Goal: Task Accomplishment & Management: Manage account settings

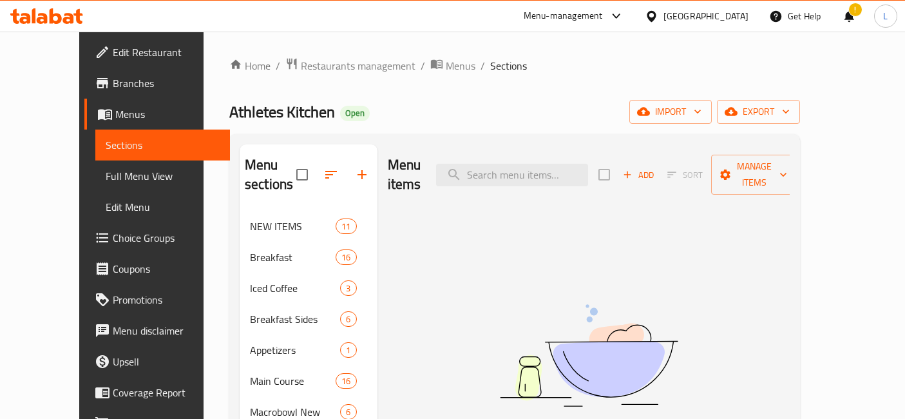
scroll to position [42, 0]
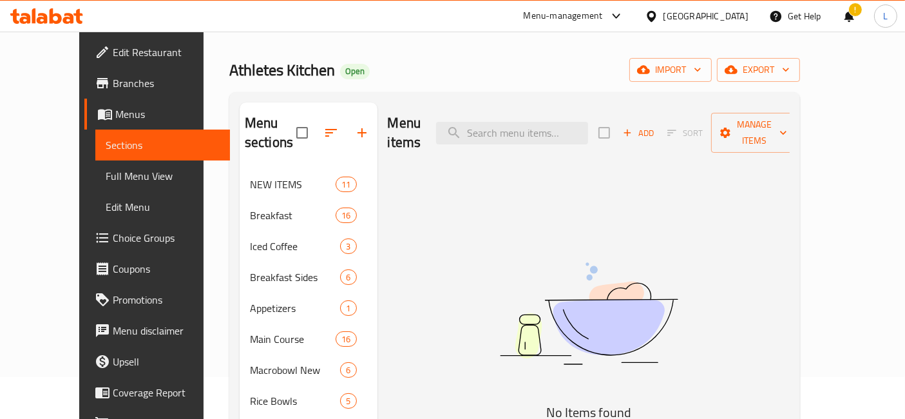
click at [57, 11] on icon at bounding box center [46, 15] width 73 height 15
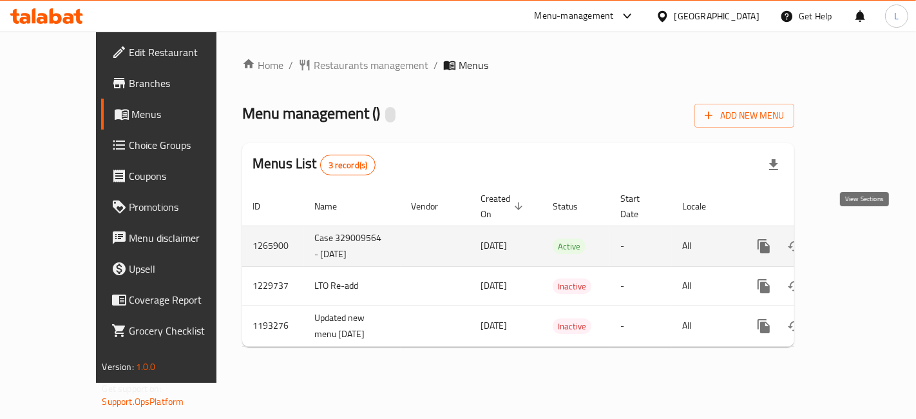
click at [864, 238] on icon "enhanced table" at bounding box center [856, 245] width 15 height 15
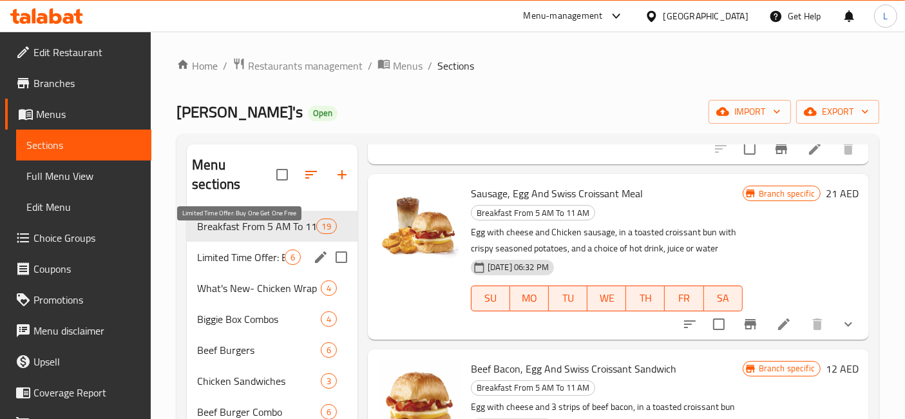
click at [254, 249] on span "Limited Time Offer: Buy One Get One Free" at bounding box center [241, 256] width 88 height 15
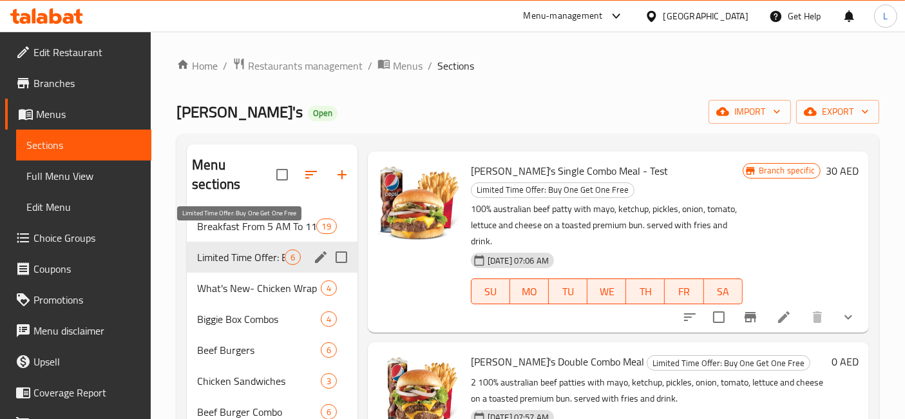
scroll to position [417, 0]
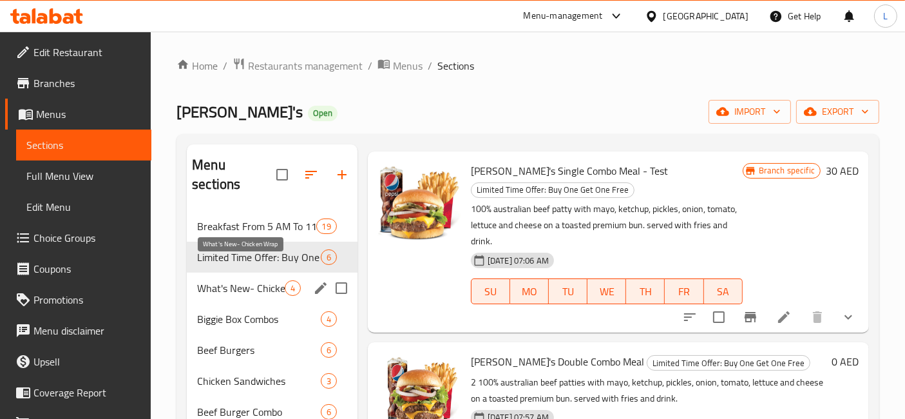
click at [248, 280] on span "What's New- Chicken Wrap" at bounding box center [241, 287] width 88 height 15
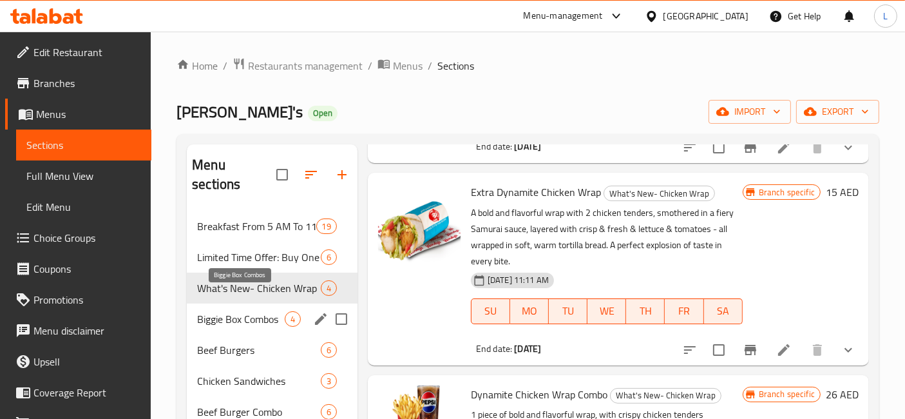
click at [236, 311] on span "Biggie Box Combos" at bounding box center [241, 318] width 88 height 15
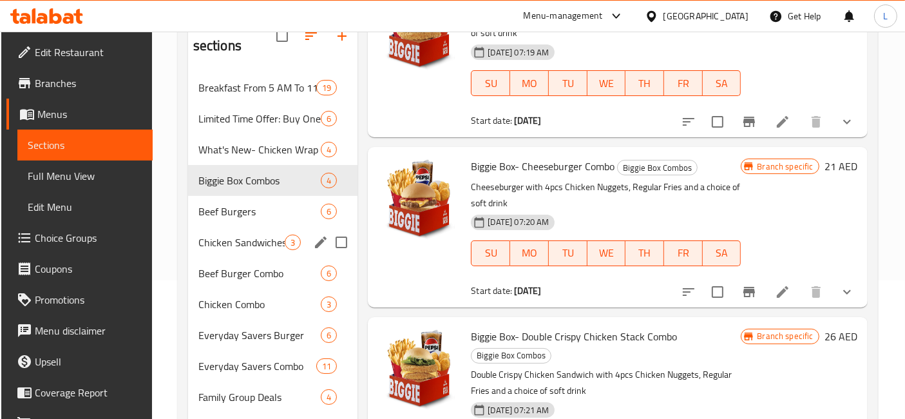
scroll to position [143, 0]
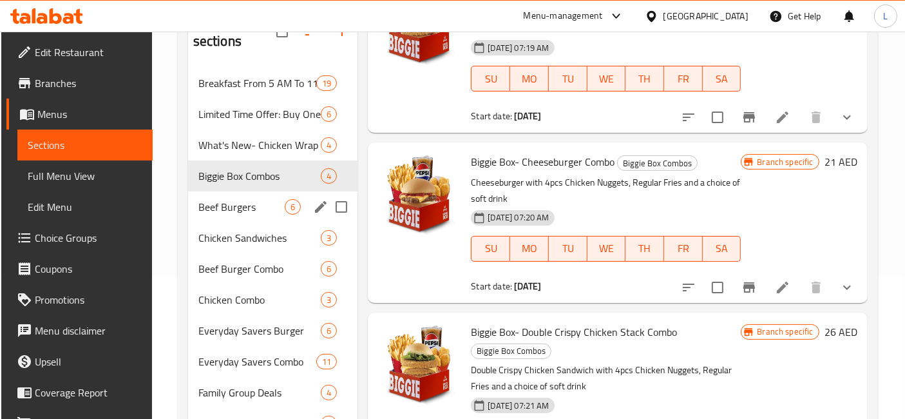
click at [234, 201] on div "Beef Burgers 6" at bounding box center [273, 206] width 170 height 31
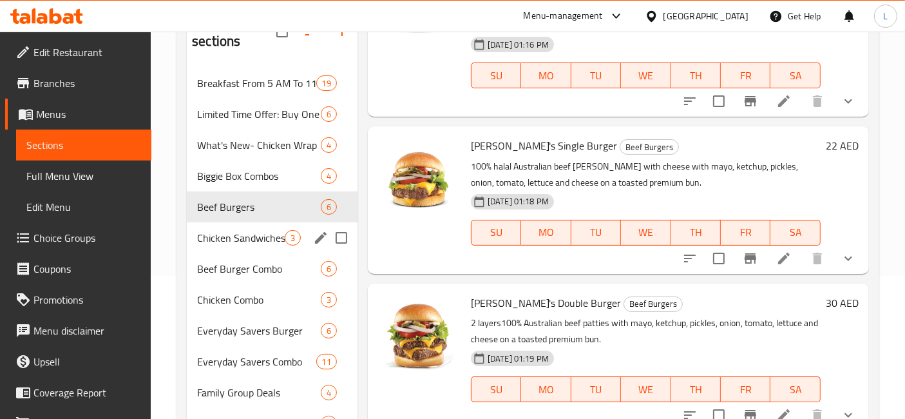
click at [232, 232] on div "Chicken Sandwiches 3" at bounding box center [272, 237] width 171 height 31
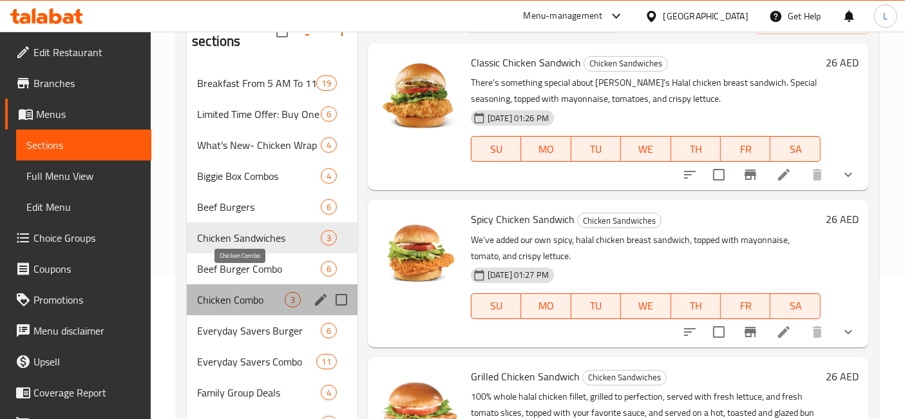
click at [239, 292] on span "Chicken Combo" at bounding box center [241, 299] width 88 height 15
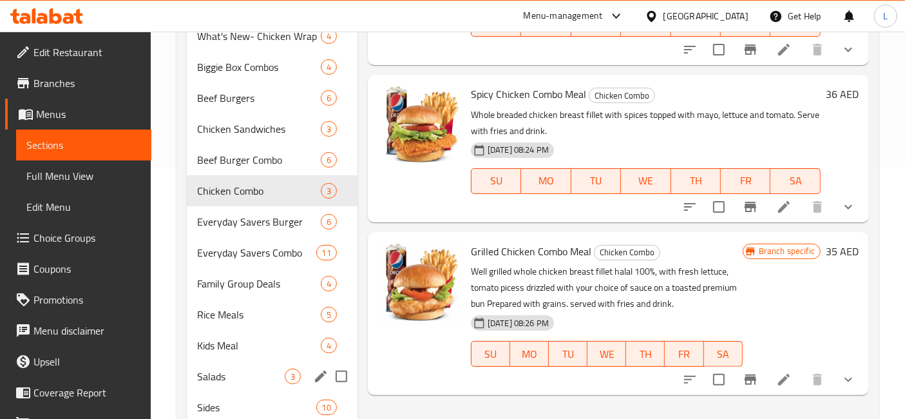
scroll to position [286, 0]
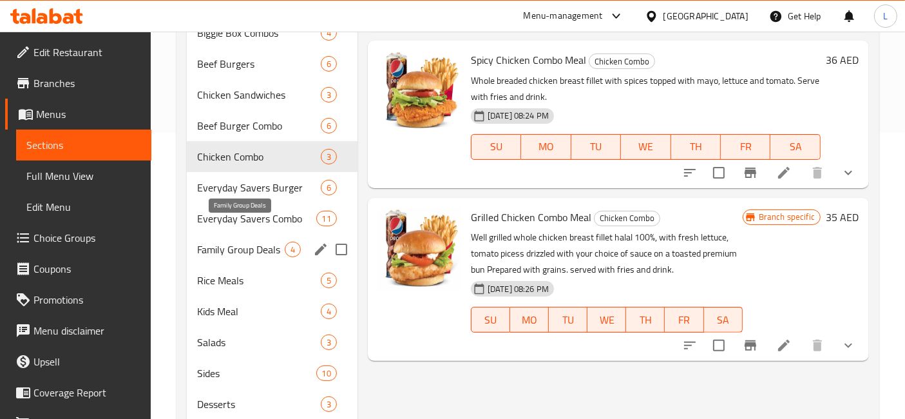
click at [241, 241] on span "Family Group Deals" at bounding box center [241, 248] width 88 height 15
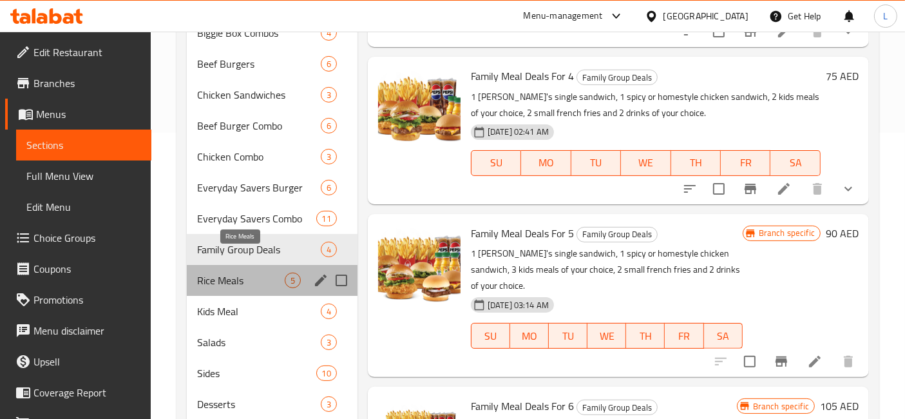
click at [231, 272] on span "Rice Meals" at bounding box center [241, 279] width 88 height 15
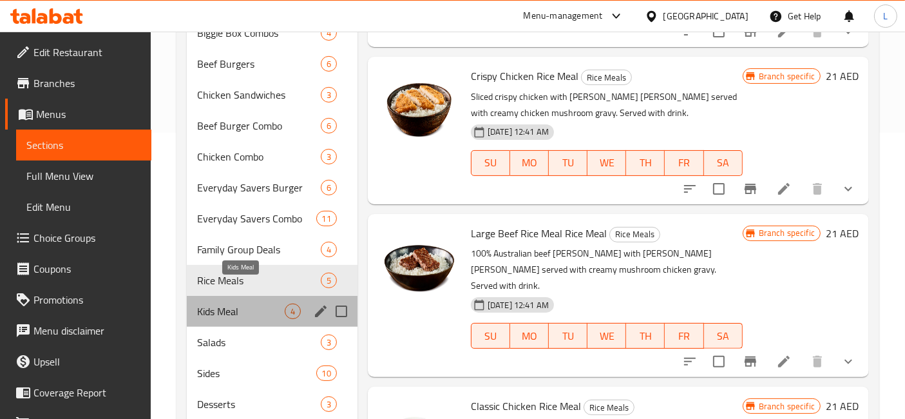
click at [228, 303] on span "Kids Meal" at bounding box center [241, 310] width 88 height 15
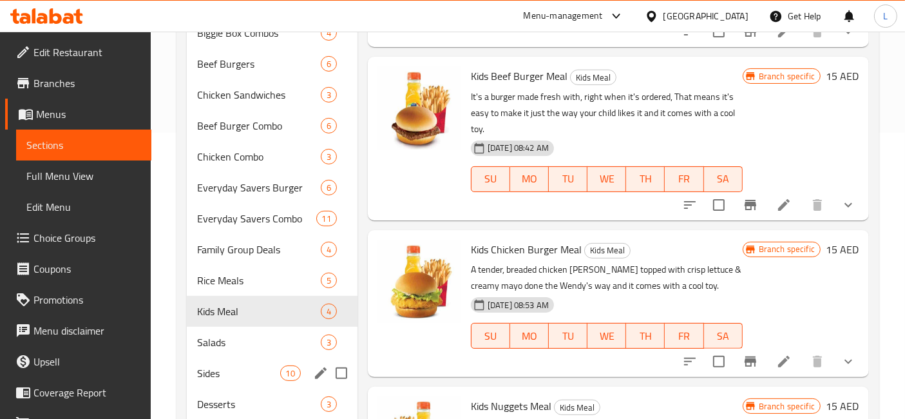
scroll to position [400, 0]
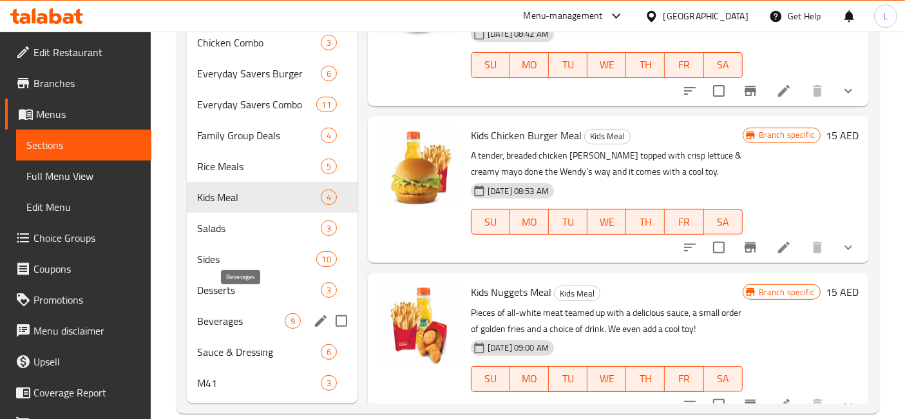
click at [232, 313] on span "Beverages" at bounding box center [241, 320] width 88 height 15
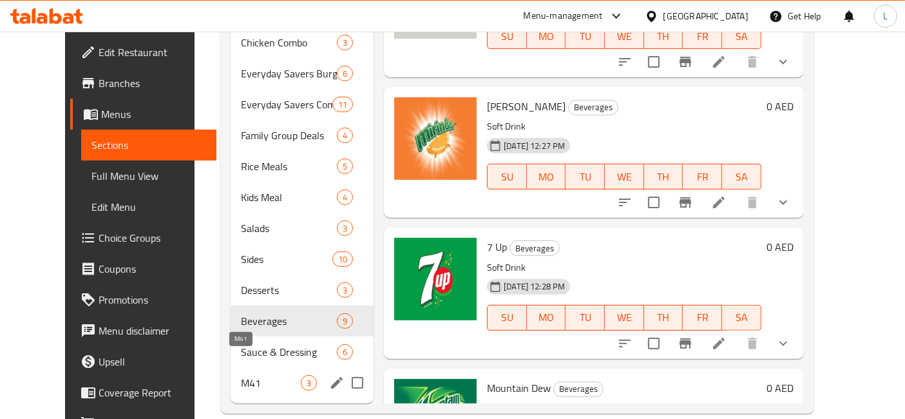
click at [241, 375] on span "M41" at bounding box center [271, 382] width 60 height 15
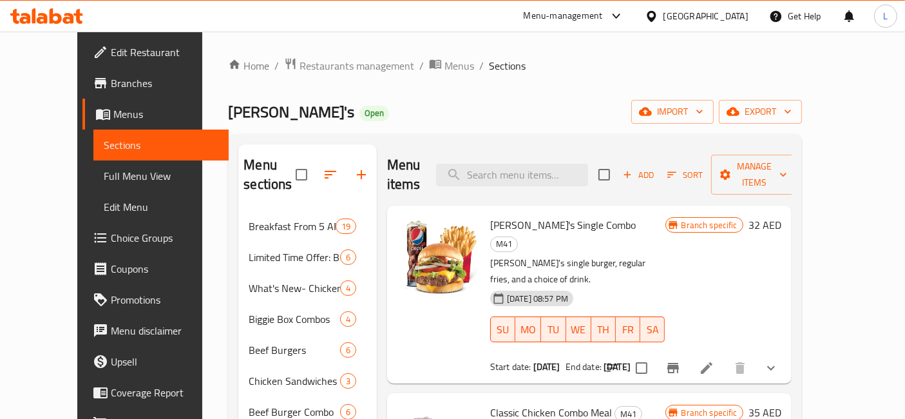
click at [53, 10] on icon at bounding box center [46, 15] width 73 height 15
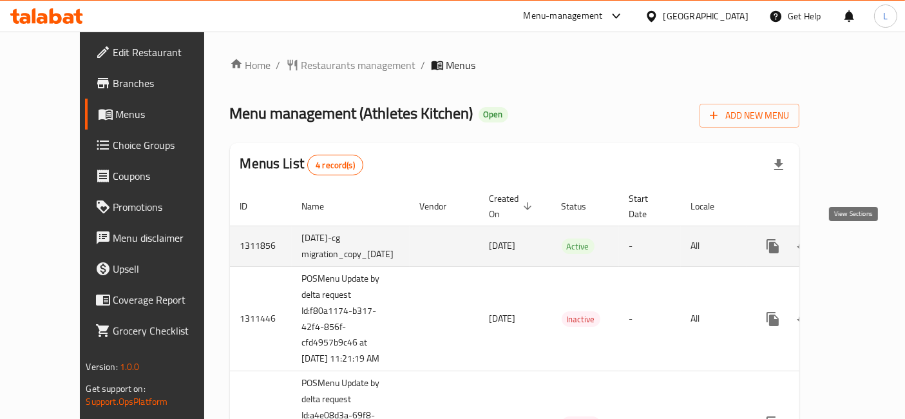
click at [858, 245] on icon "enhanced table" at bounding box center [865, 245] width 15 height 15
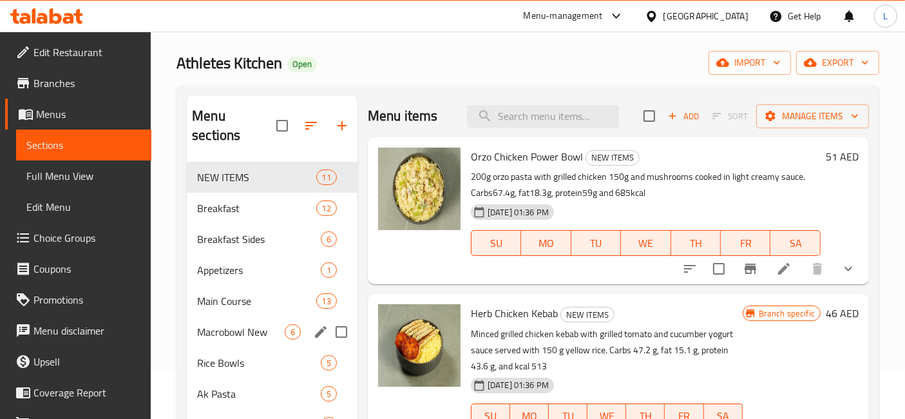
scroll to position [71, 0]
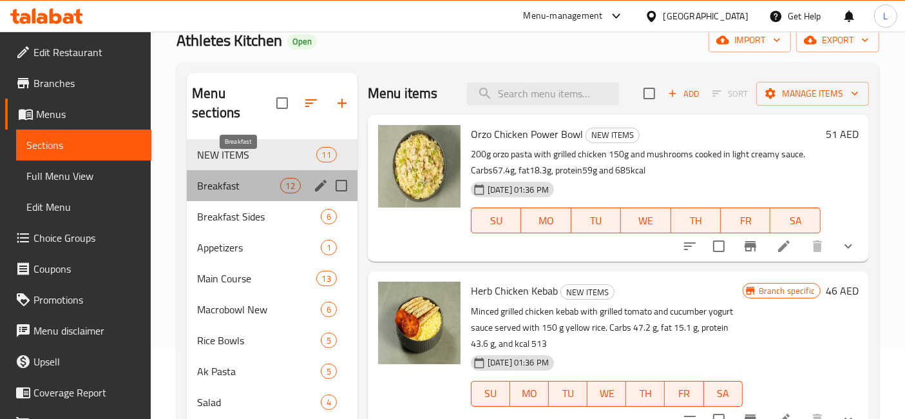
click at [220, 178] on span "Breakfast" at bounding box center [238, 185] width 82 height 15
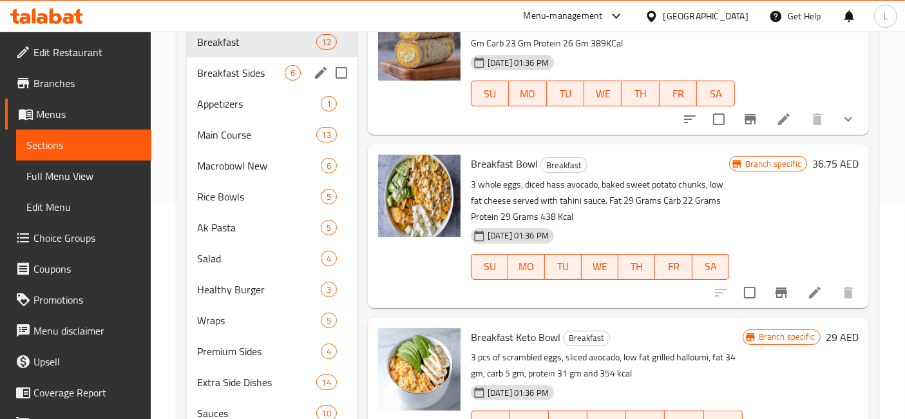
scroll to position [133, 0]
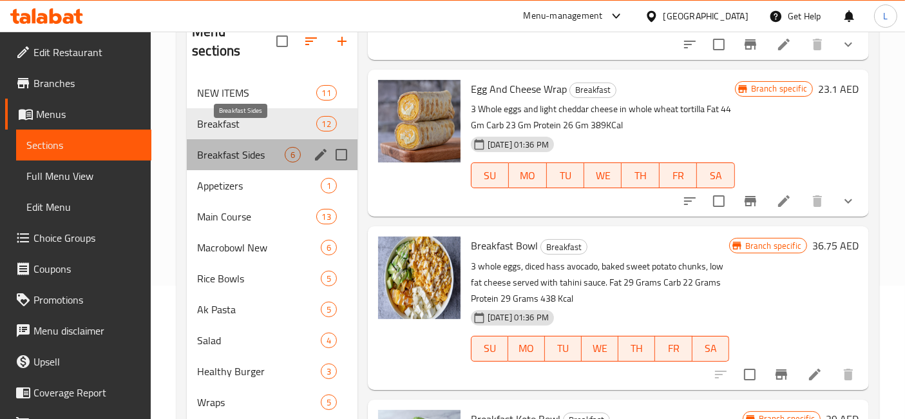
click at [231, 147] on span "Breakfast Sides" at bounding box center [241, 154] width 88 height 15
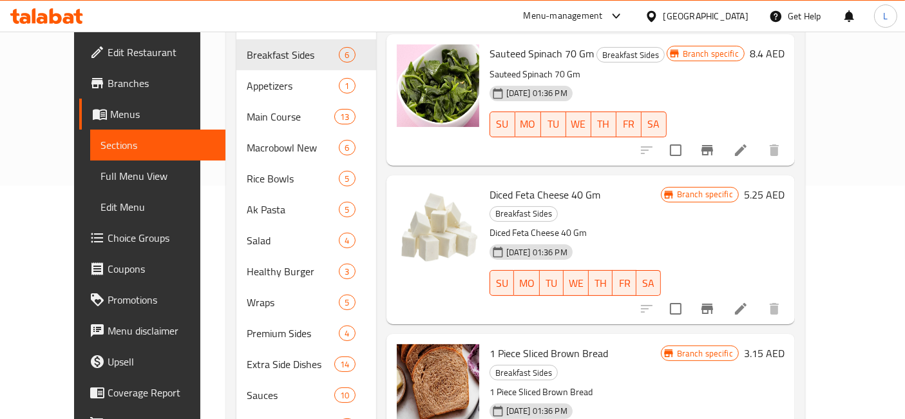
scroll to position [276, 0]
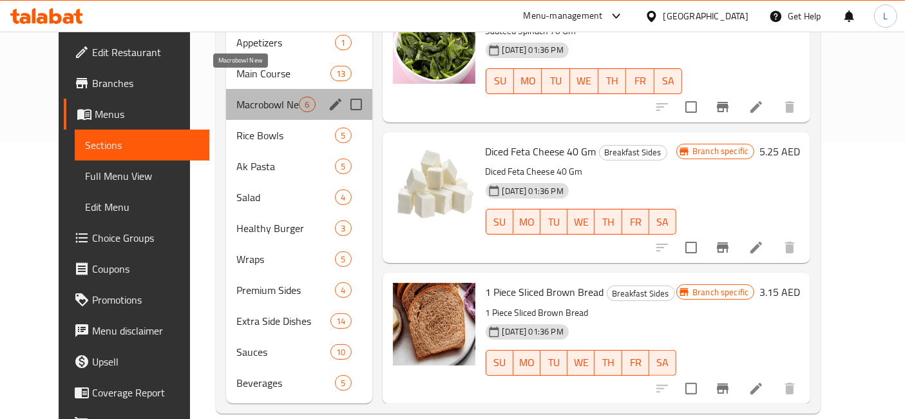
click at [236, 97] on span "Macrobowl New" at bounding box center [267, 104] width 63 height 15
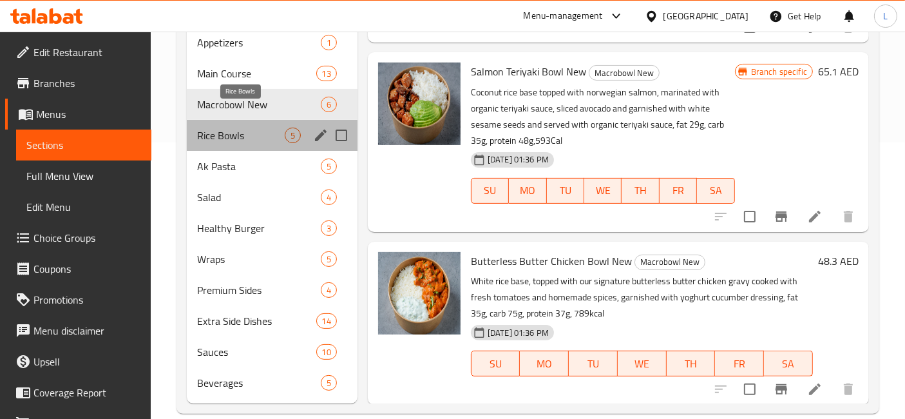
click at [232, 127] on span "Rice Bowls" at bounding box center [241, 134] width 88 height 15
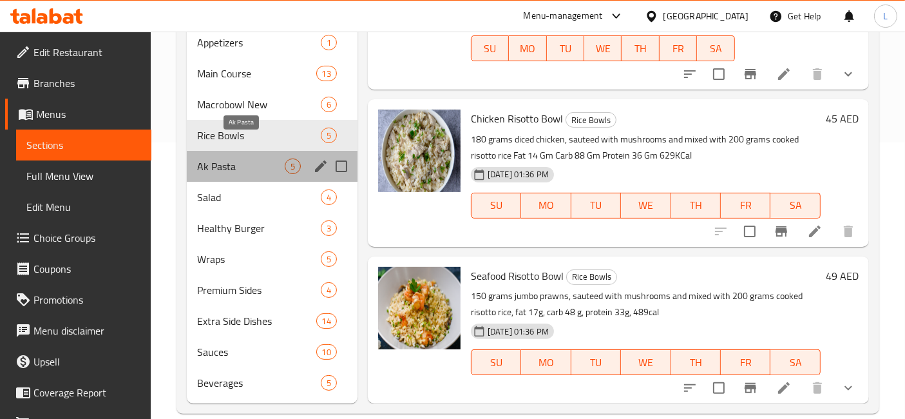
click at [223, 158] on span "Ak Pasta" at bounding box center [241, 165] width 88 height 15
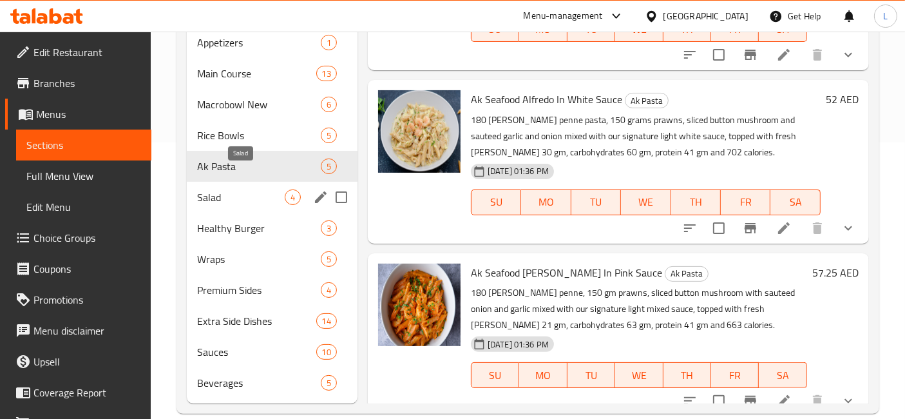
click at [222, 189] on span "Salad" at bounding box center [241, 196] width 88 height 15
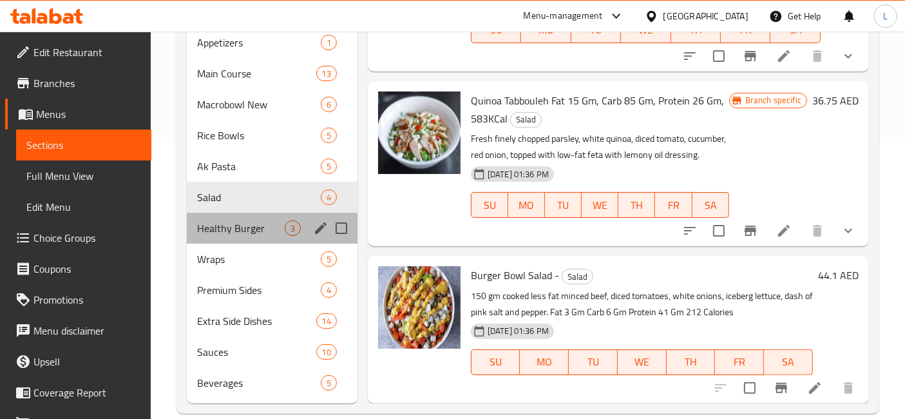
click at [223, 220] on div "Healthy Burger 3" at bounding box center [272, 227] width 171 height 31
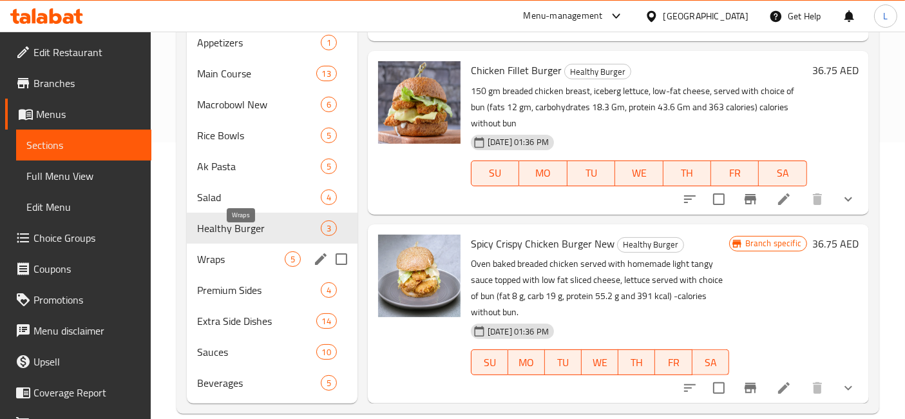
click at [215, 251] on span "Wraps" at bounding box center [241, 258] width 88 height 15
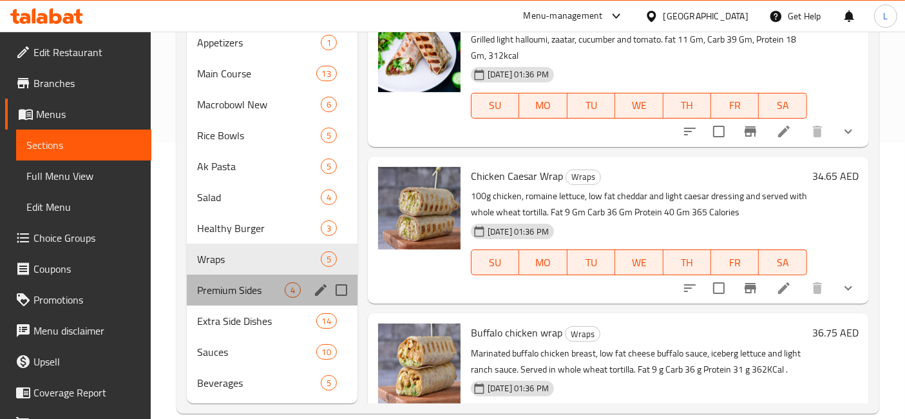
click at [213, 278] on div "Premium Sides 4" at bounding box center [272, 289] width 171 height 31
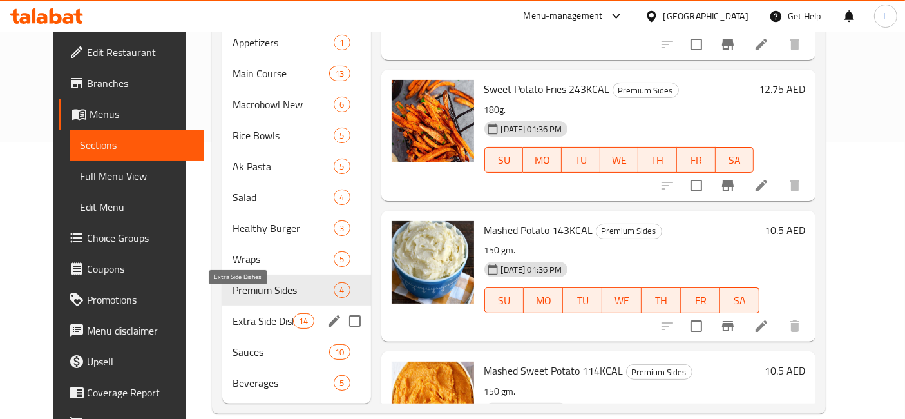
click at [232, 313] on span "Extra Side Dishes" at bounding box center [262, 320] width 61 height 15
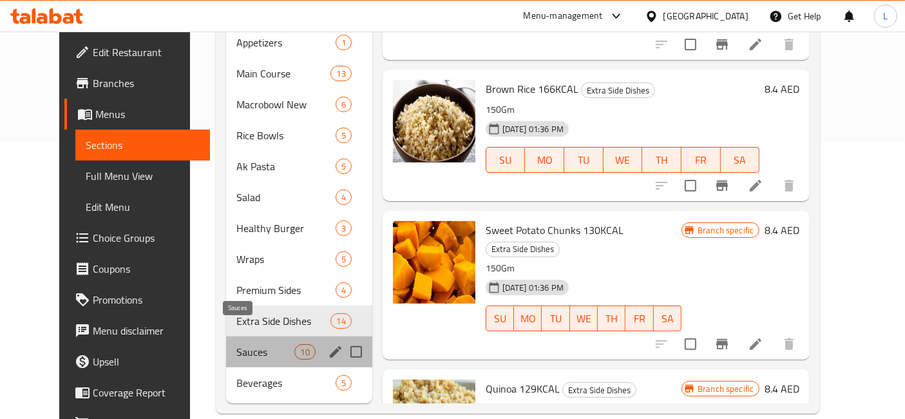
click at [236, 344] on span "Sauces" at bounding box center [265, 351] width 58 height 15
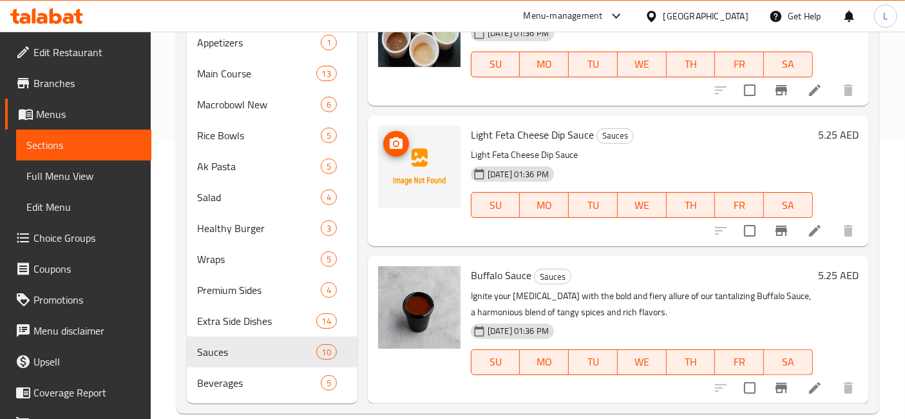
scroll to position [724, 0]
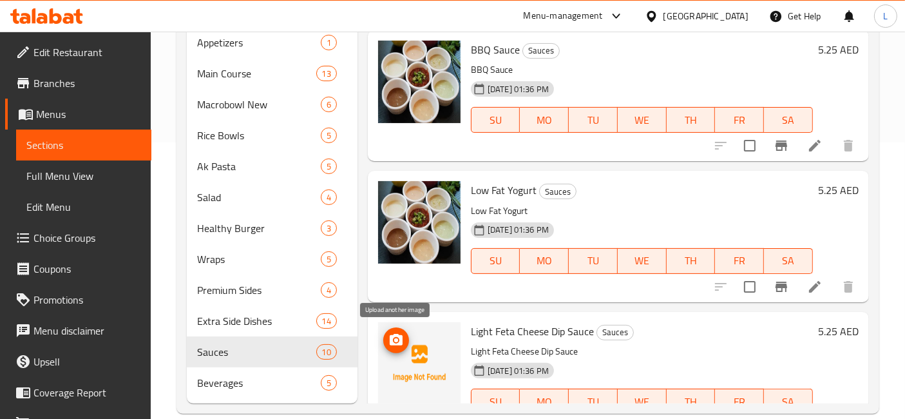
click at [396, 334] on icon "upload picture" at bounding box center [396, 340] width 13 height 12
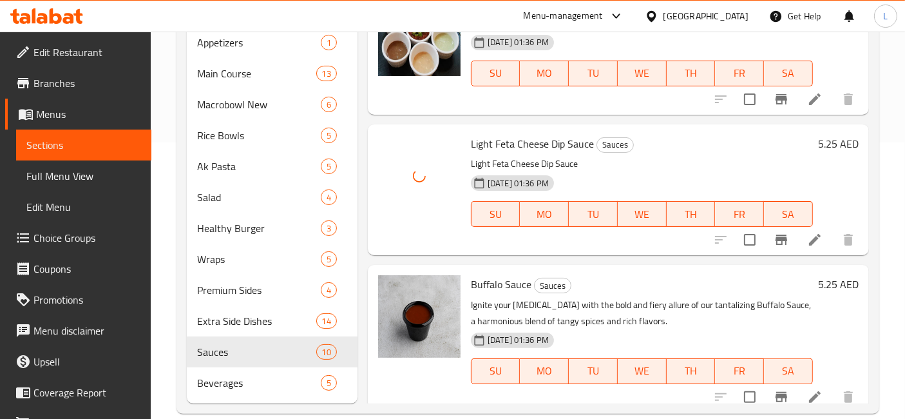
scroll to position [938, 0]
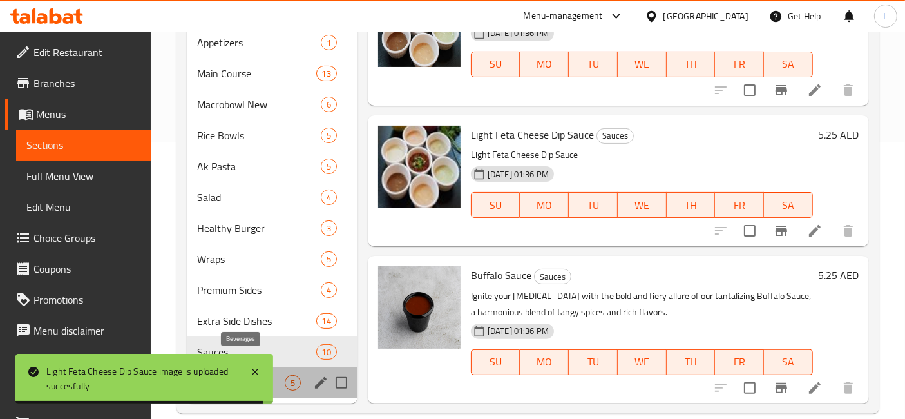
click at [276, 375] on span "Beverages" at bounding box center [241, 382] width 88 height 15
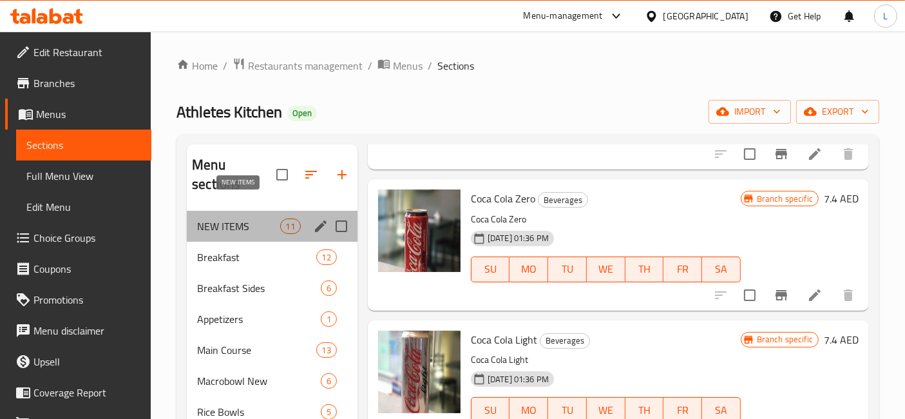
click at [235, 218] on span "NEW ITEMS" at bounding box center [238, 225] width 82 height 15
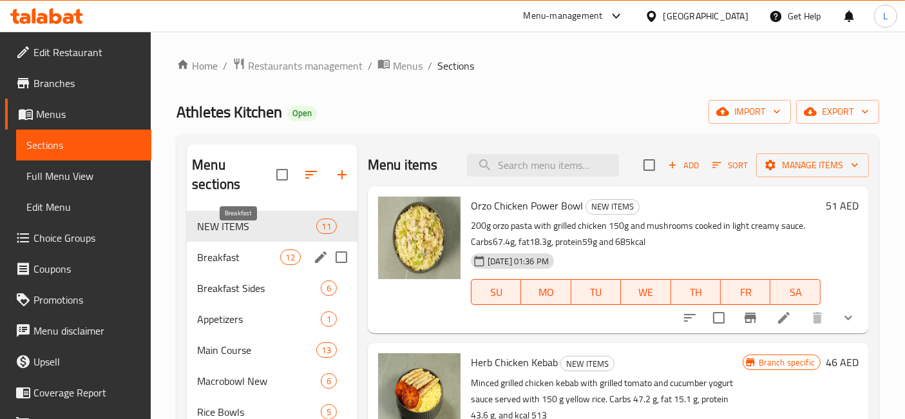
click at [238, 249] on span "Breakfast" at bounding box center [238, 256] width 82 height 15
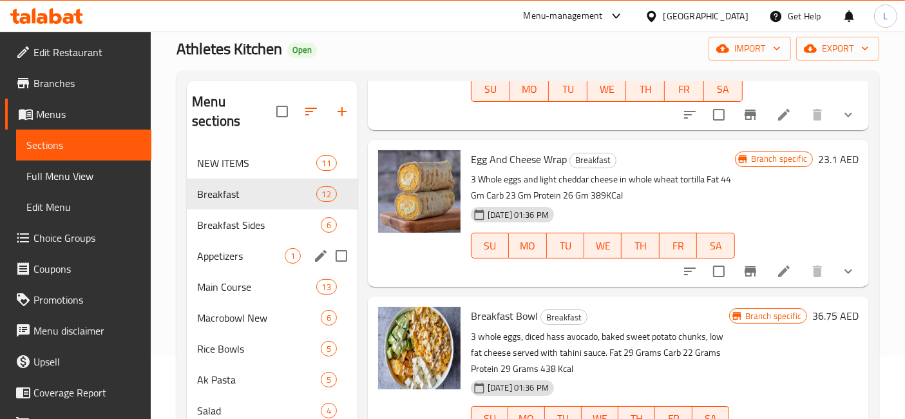
scroll to position [62, 0]
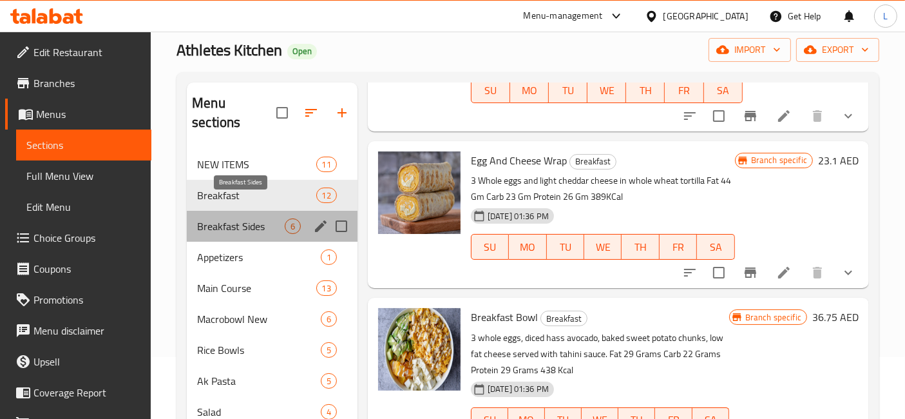
click at [243, 218] on span "Breakfast Sides" at bounding box center [241, 225] width 88 height 15
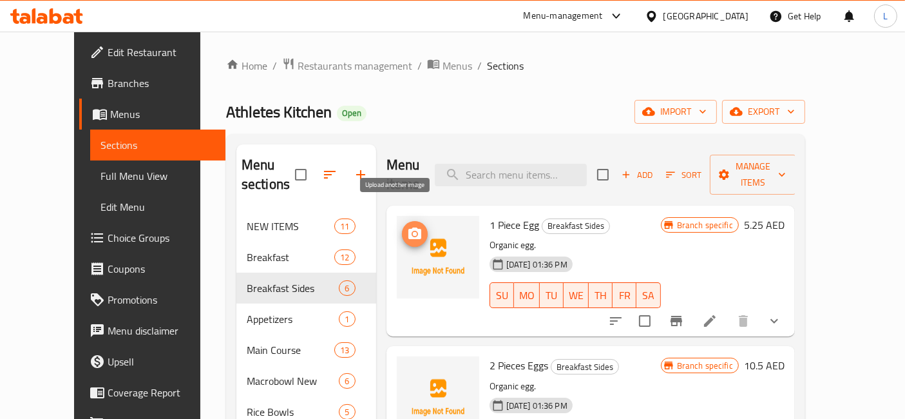
click at [408, 227] on icon "upload picture" at bounding box center [414, 233] width 13 height 12
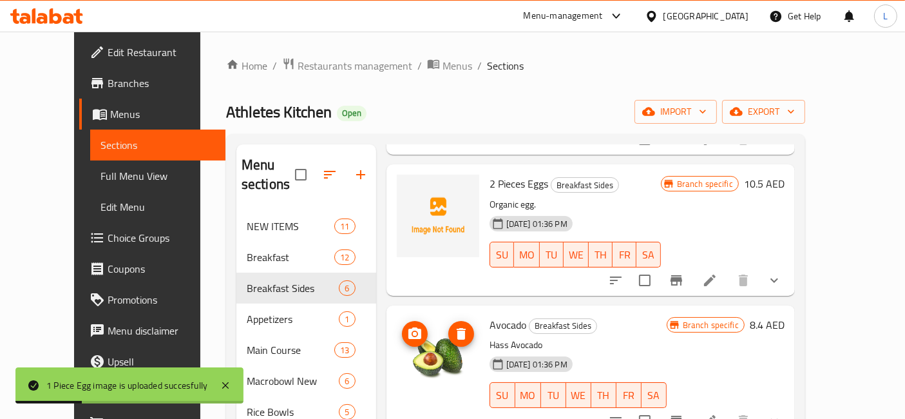
scroll to position [214, 0]
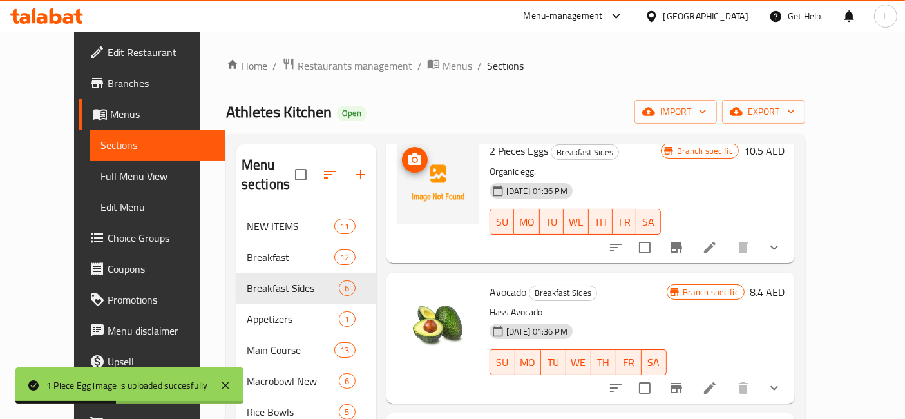
click at [407, 152] on icon "upload picture" at bounding box center [414, 159] width 15 height 15
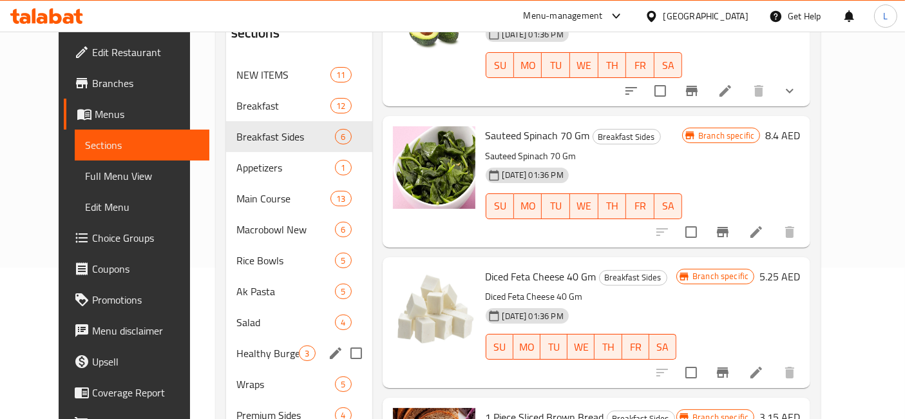
scroll to position [133, 0]
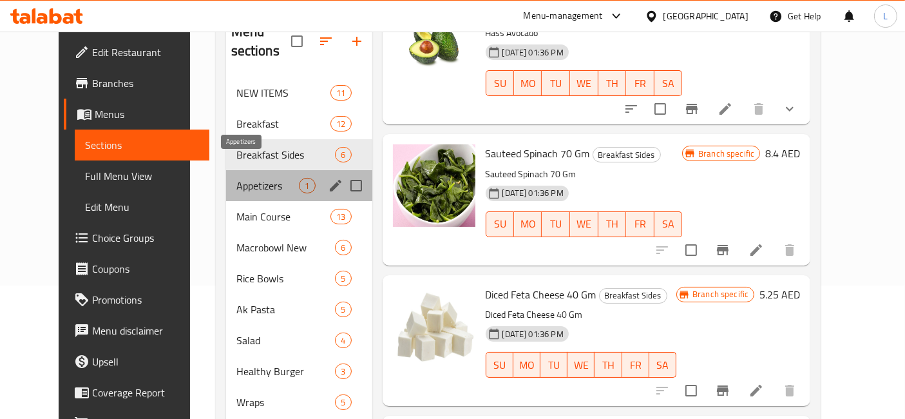
click at [236, 178] on span "Appetizers" at bounding box center [267, 185] width 63 height 15
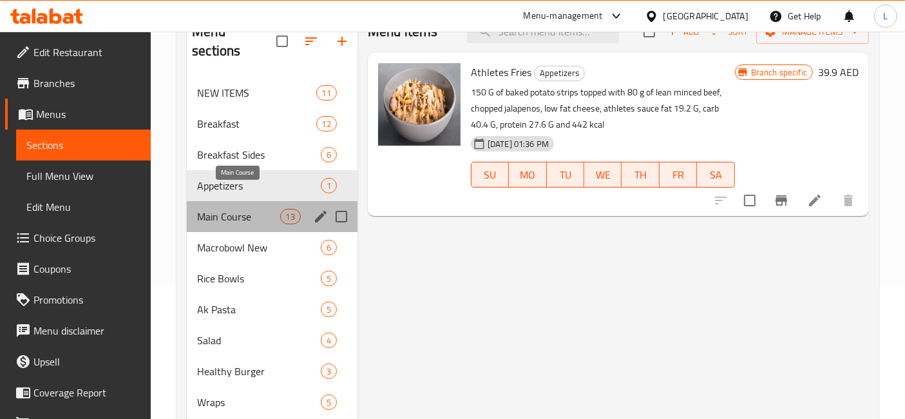
click at [232, 209] on span "Main Course" at bounding box center [238, 216] width 82 height 15
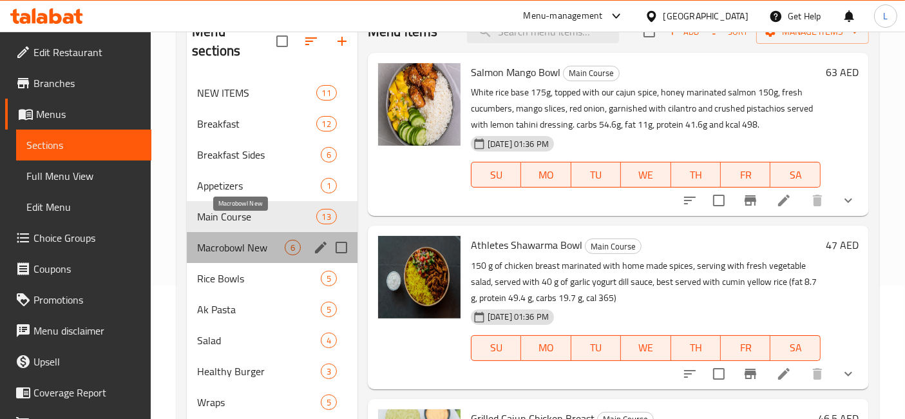
click at [232, 240] on span "Macrobowl New" at bounding box center [241, 247] width 88 height 15
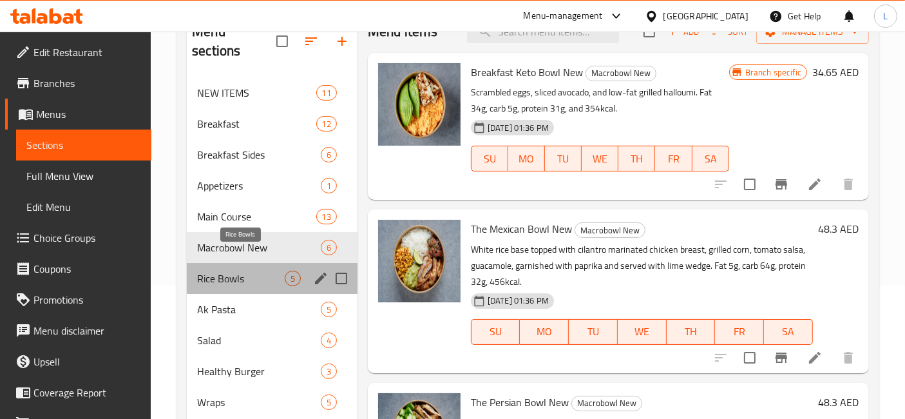
click at [231, 270] on span "Rice Bowls" at bounding box center [241, 277] width 88 height 15
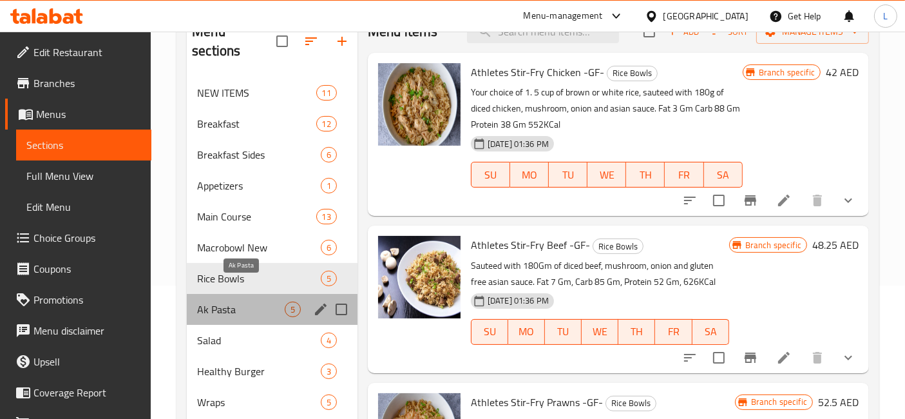
click at [227, 301] on span "Ak Pasta" at bounding box center [241, 308] width 88 height 15
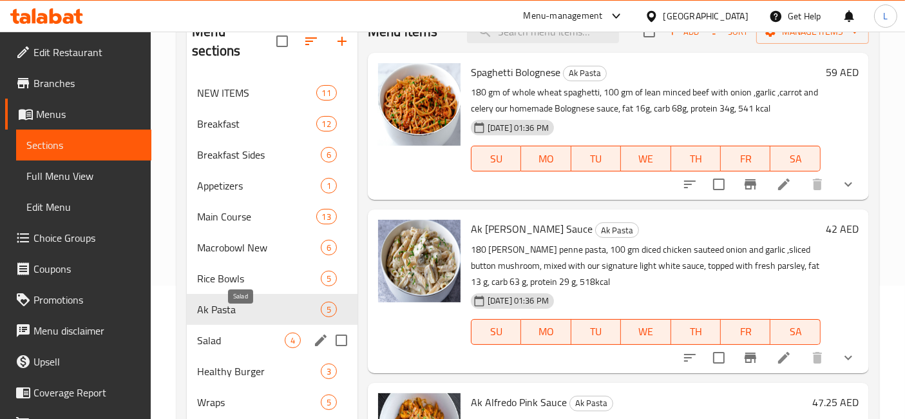
click at [219, 332] on span "Salad" at bounding box center [241, 339] width 88 height 15
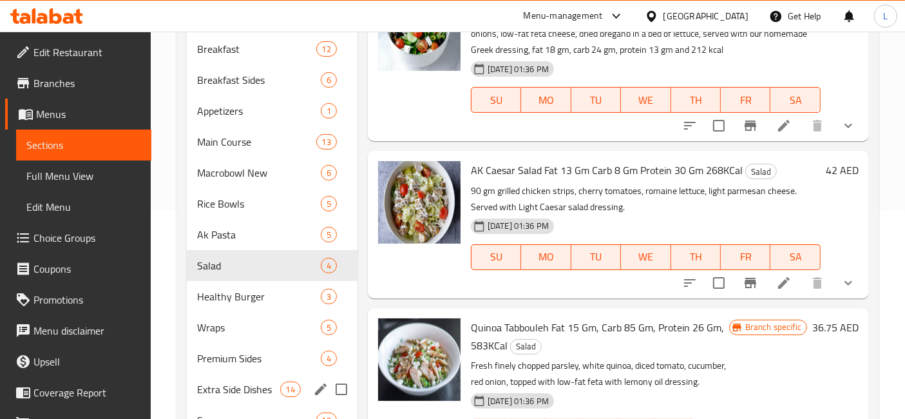
scroll to position [276, 0]
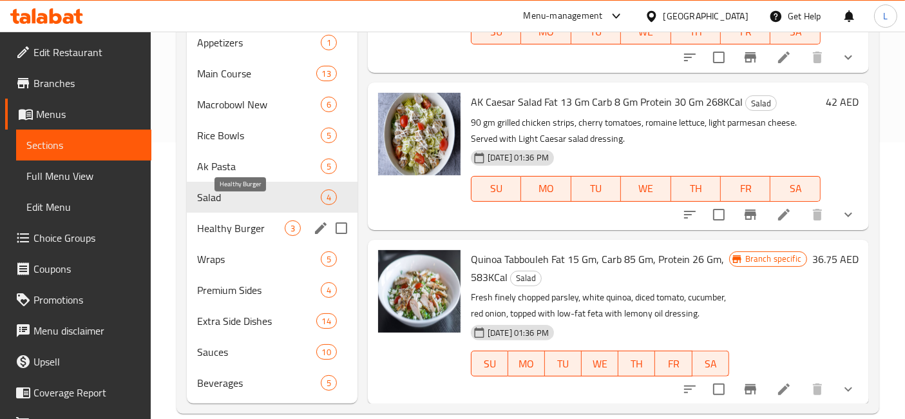
click at [232, 220] on span "Healthy Burger" at bounding box center [241, 227] width 88 height 15
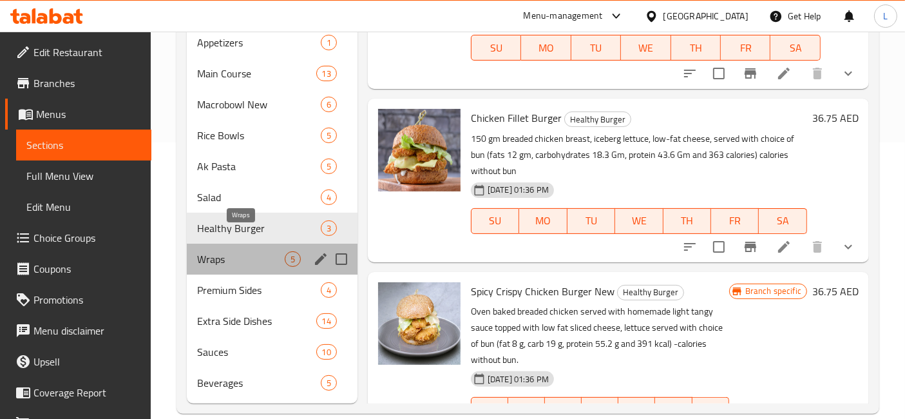
click at [240, 251] on span "Wraps" at bounding box center [241, 258] width 88 height 15
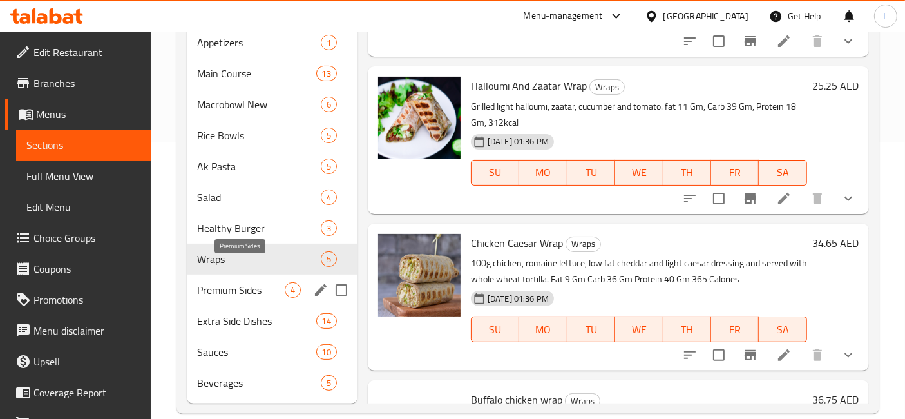
click at [239, 282] on span "Premium Sides" at bounding box center [241, 289] width 88 height 15
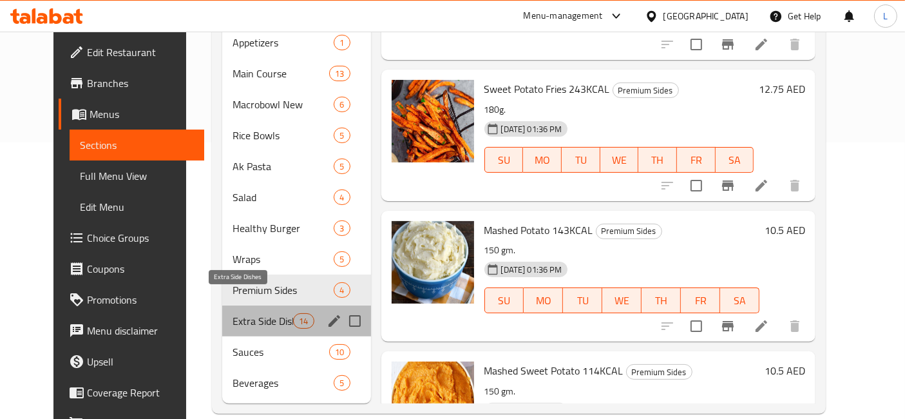
click at [244, 313] on span "Extra Side Dishes" at bounding box center [262, 320] width 61 height 15
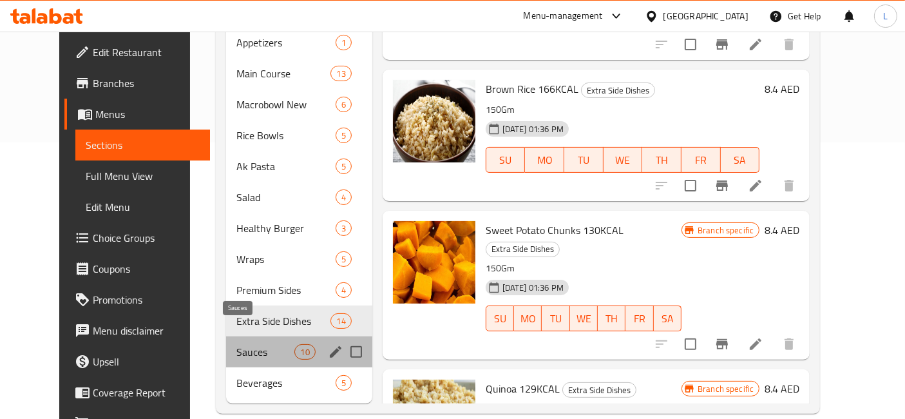
click at [236, 344] on span "Sauces" at bounding box center [265, 351] width 58 height 15
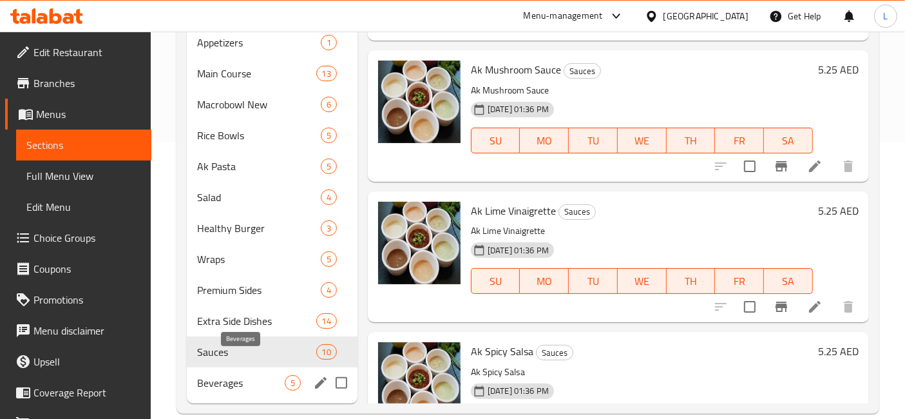
click at [223, 375] on span "Beverages" at bounding box center [241, 382] width 88 height 15
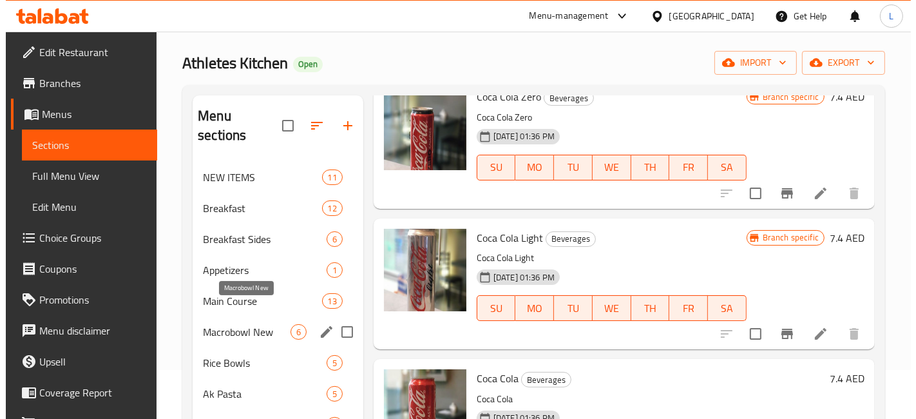
scroll to position [71, 0]
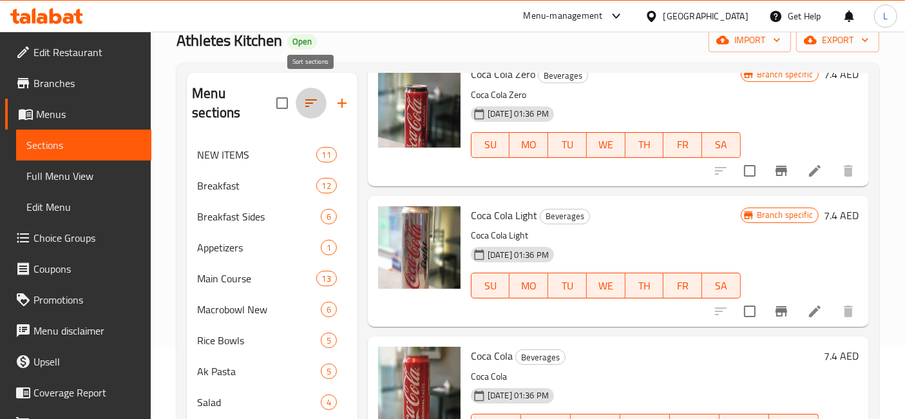
click at [309, 99] on icon "button" at bounding box center [311, 103] width 12 height 8
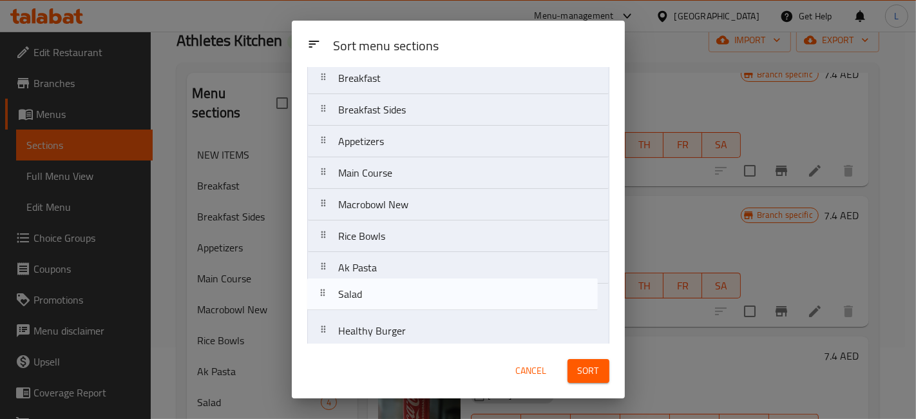
scroll to position [77, 0]
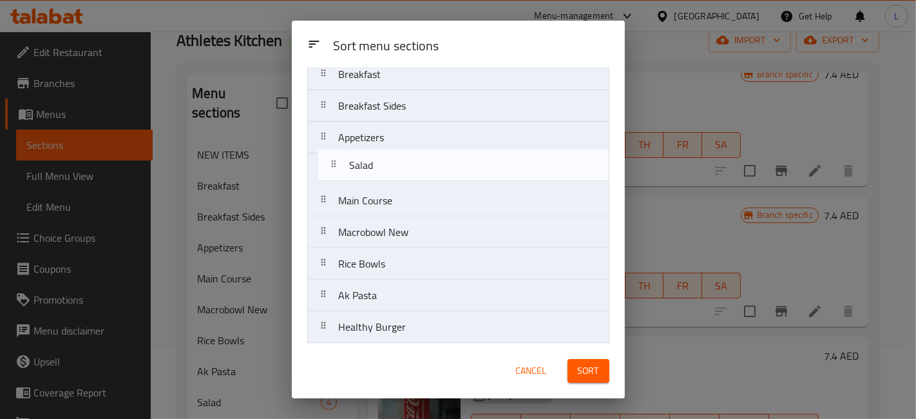
drag, startPoint x: 393, startPoint y: 301, endPoint x: 404, endPoint y: 164, distance: 137.6
click at [404, 164] on nav "NEW ITEMS Breakfast Breakfast Sides Appetizers Main Course Macrobowl New Rice B…" at bounding box center [458, 263] width 302 height 475
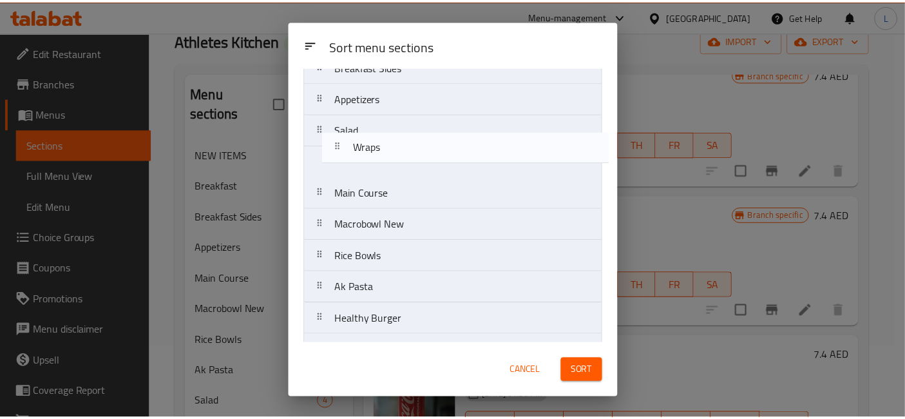
scroll to position [115, 0]
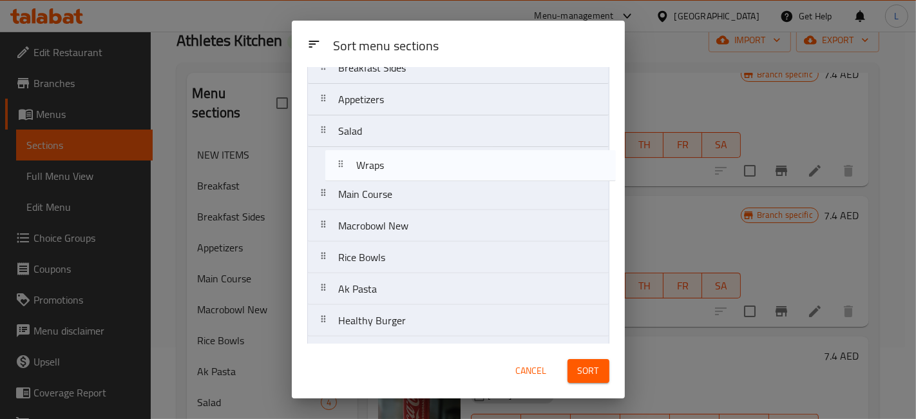
drag, startPoint x: 379, startPoint y: 275, endPoint x: 397, endPoint y: 168, distance: 108.4
click at [397, 168] on nav "NEW ITEMS Breakfast Breakfast Sides Appetizers Salad Main Course Macrobowl New …" at bounding box center [458, 225] width 302 height 475
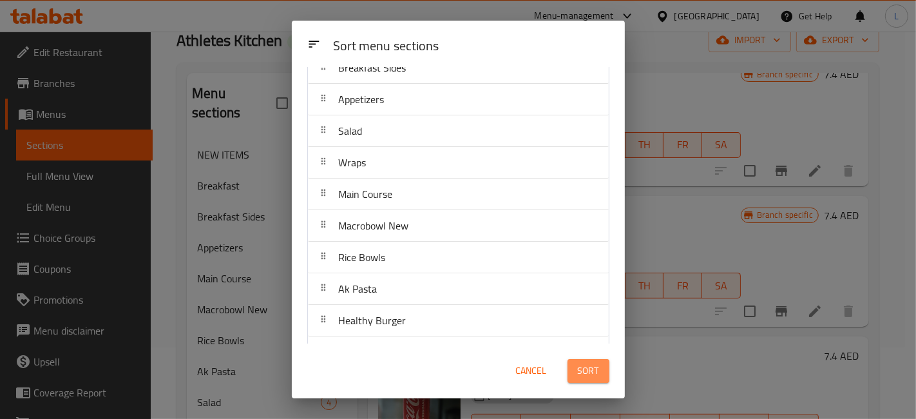
click at [594, 372] on span "Sort" at bounding box center [588, 371] width 21 height 16
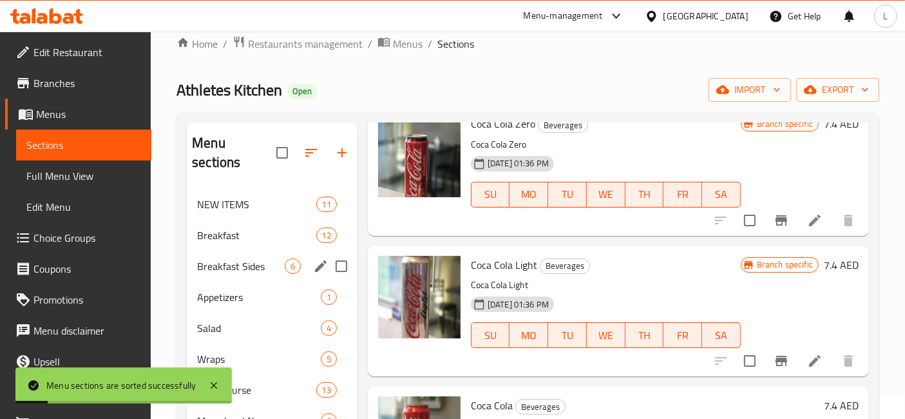
scroll to position [0, 0]
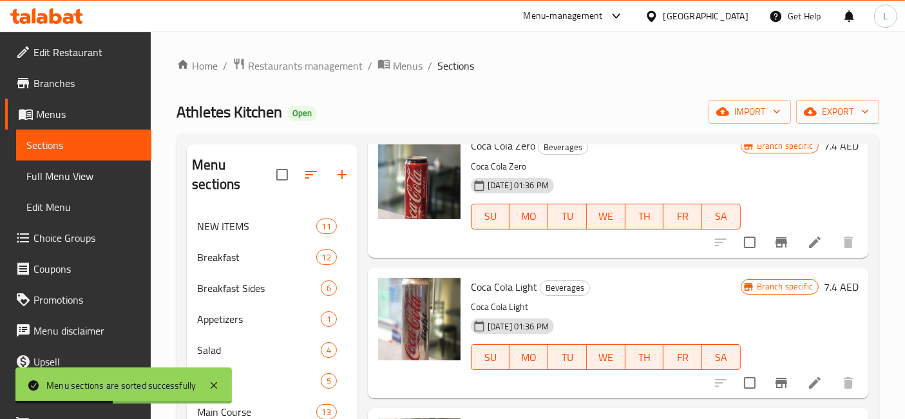
click at [48, 13] on icon at bounding box center [46, 15] width 73 height 15
